Goal: Task Accomplishment & Management: Use online tool/utility

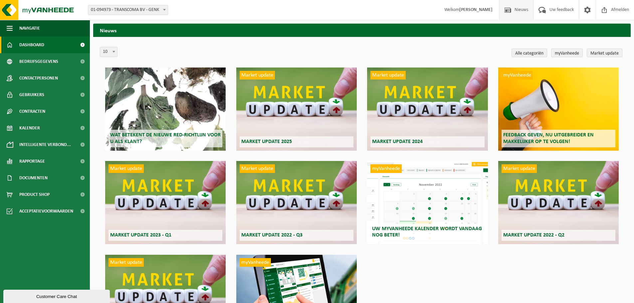
click at [49, 45] on link "Dashboard" at bounding box center [45, 45] width 90 height 17
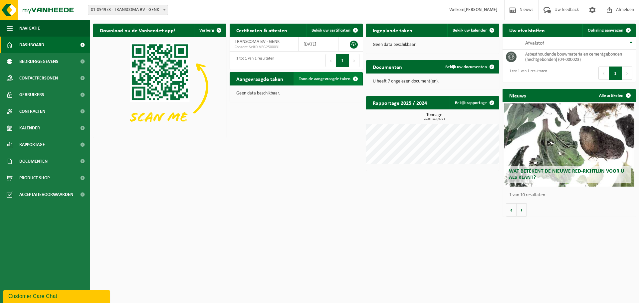
click at [340, 78] on span "Toon de aangevraagde taken" at bounding box center [325, 79] width 52 height 4
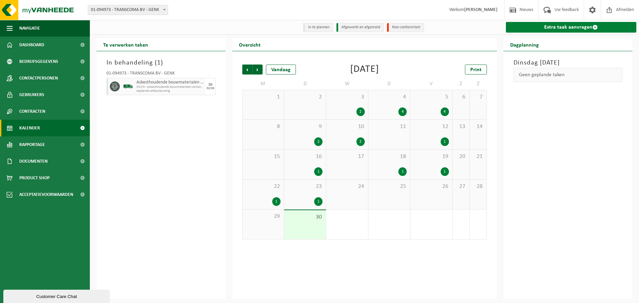
click at [567, 27] on link "Extra taak aanvragen" at bounding box center [571, 27] width 131 height 11
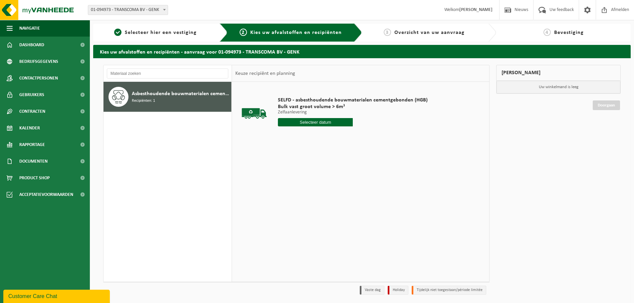
click at [336, 122] on input "text" at bounding box center [315, 122] width 75 height 8
click at [306, 204] on div "1" at bounding box center [308, 202] width 12 height 11
type input "Van 2025-10-01"
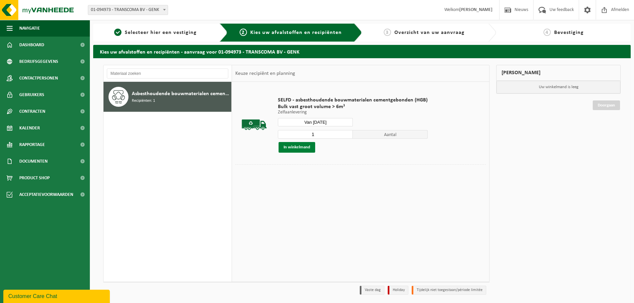
click at [305, 148] on button "In winkelmand" at bounding box center [297, 147] width 37 height 11
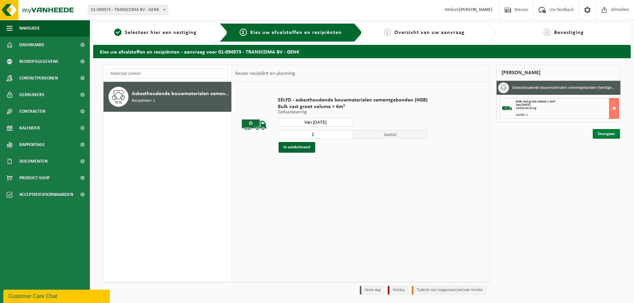
click at [600, 133] on link "Doorgaan" at bounding box center [606, 134] width 27 height 10
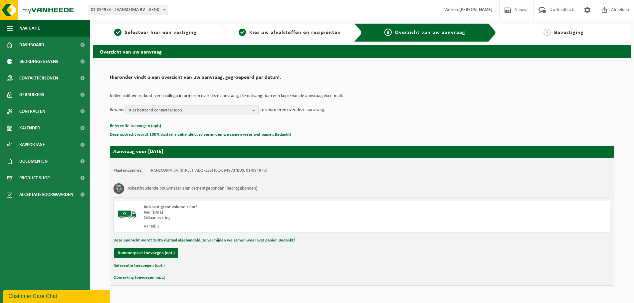
click at [225, 108] on span "Kies bestaand contactpersoon" at bounding box center [189, 111] width 120 height 10
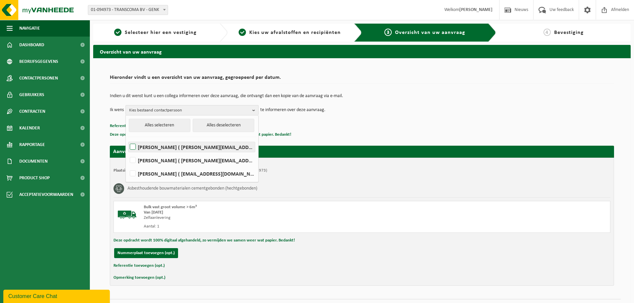
click at [213, 144] on label "ERIK DRIES ( erik@transcoma.be )" at bounding box center [191, 147] width 126 height 10
click at [127, 139] on input "ERIK DRIES ( erik@transcoma.be )" at bounding box center [127, 138] width 0 height 0
checkbox input "true"
click at [352, 117] on div "Indien u dit wenst kunt u een collega informeren over deze aanvraag, die ontvan…" at bounding box center [362, 104] width 504 height 35
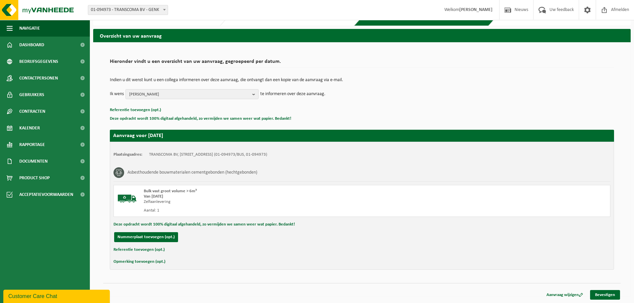
scroll to position [16, 0]
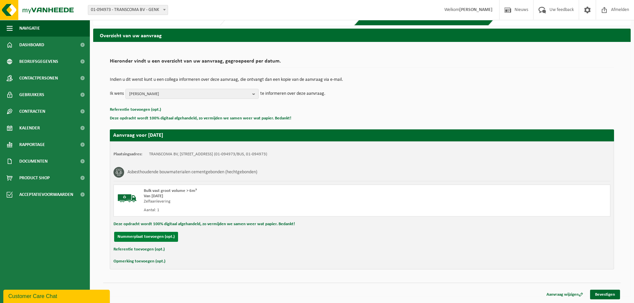
click at [165, 241] on button "Nummerplaat toevoegen (opt.)" at bounding box center [146, 237] width 64 height 10
click at [164, 239] on input "text" at bounding box center [218, 237] width 150 height 10
type input "2-FRP-928"
click at [599, 296] on link "Bevestigen" at bounding box center [605, 295] width 30 height 10
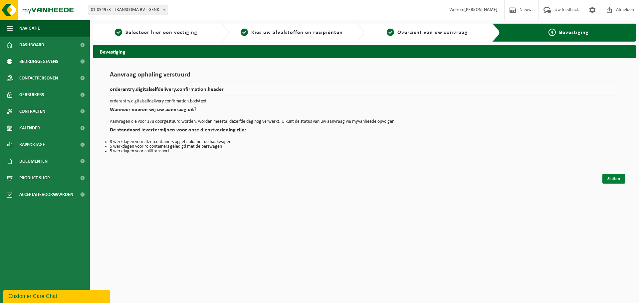
click at [612, 178] on link "Sluiten" at bounding box center [613, 179] width 23 height 10
